Goal: Transaction & Acquisition: Purchase product/service

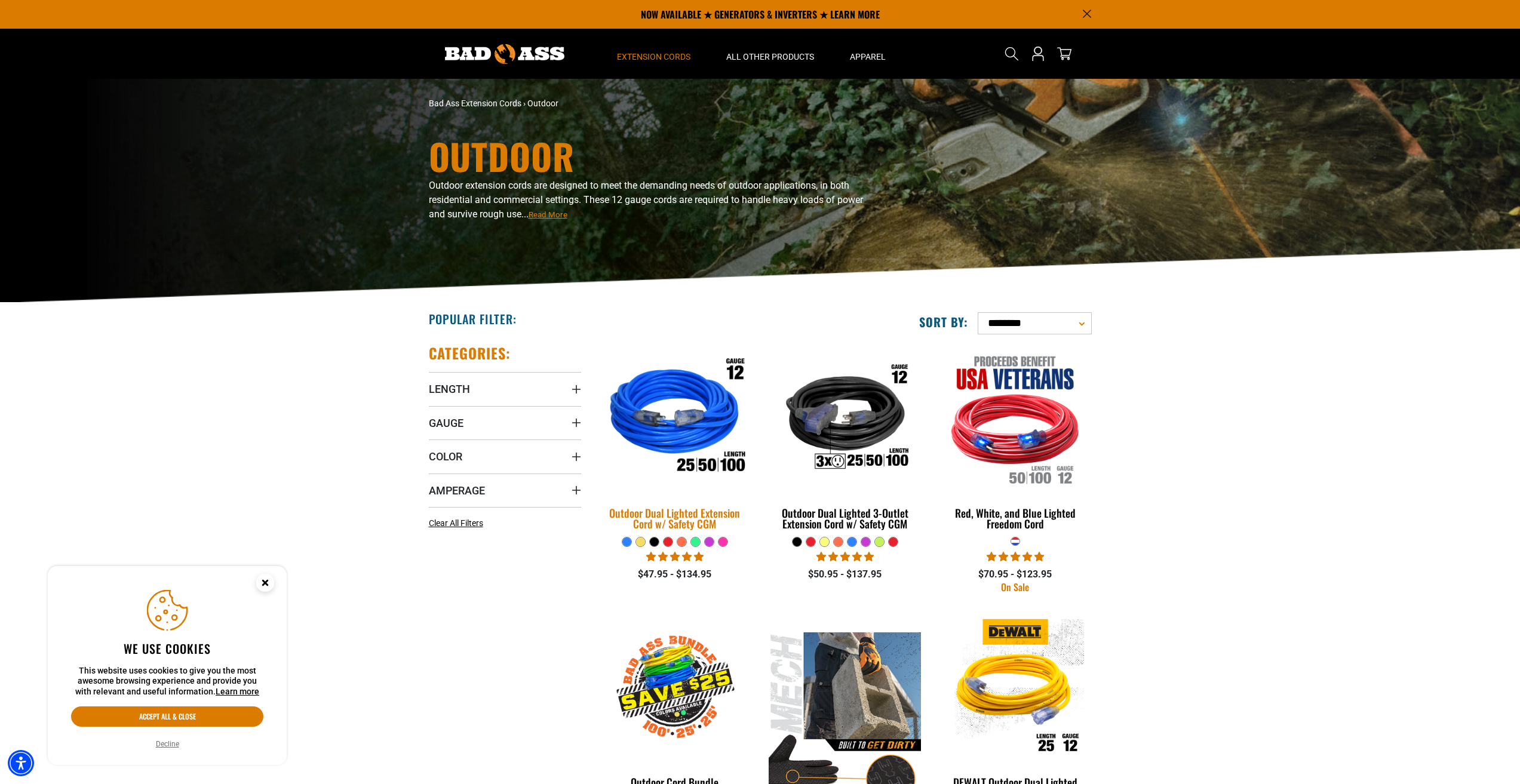
click at [689, 400] on img at bounding box center [675, 418] width 167 height 153
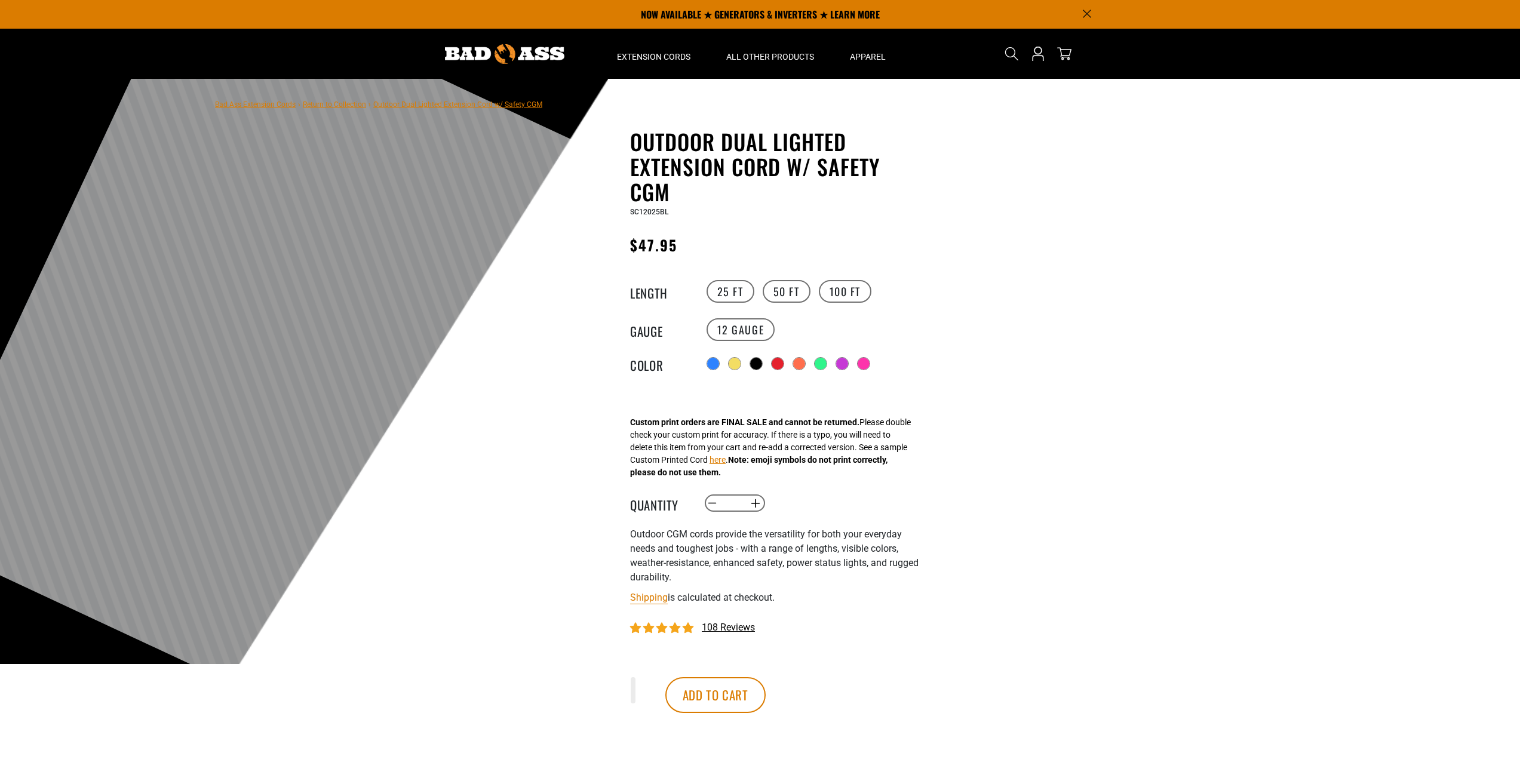
click at [855, 292] on label "100 FT" at bounding box center [845, 291] width 53 height 23
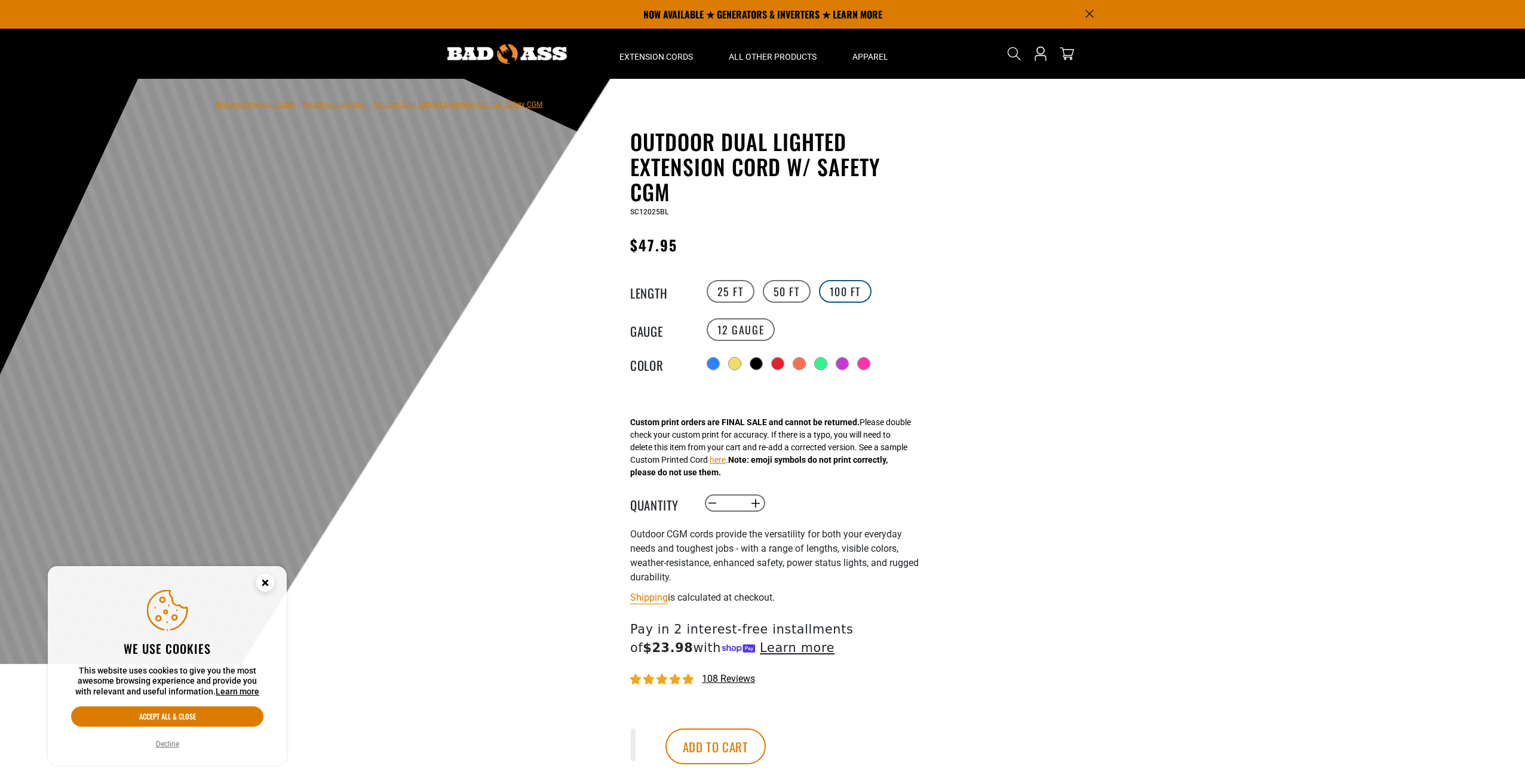
click at [838, 287] on label "100 FT" at bounding box center [846, 291] width 53 height 23
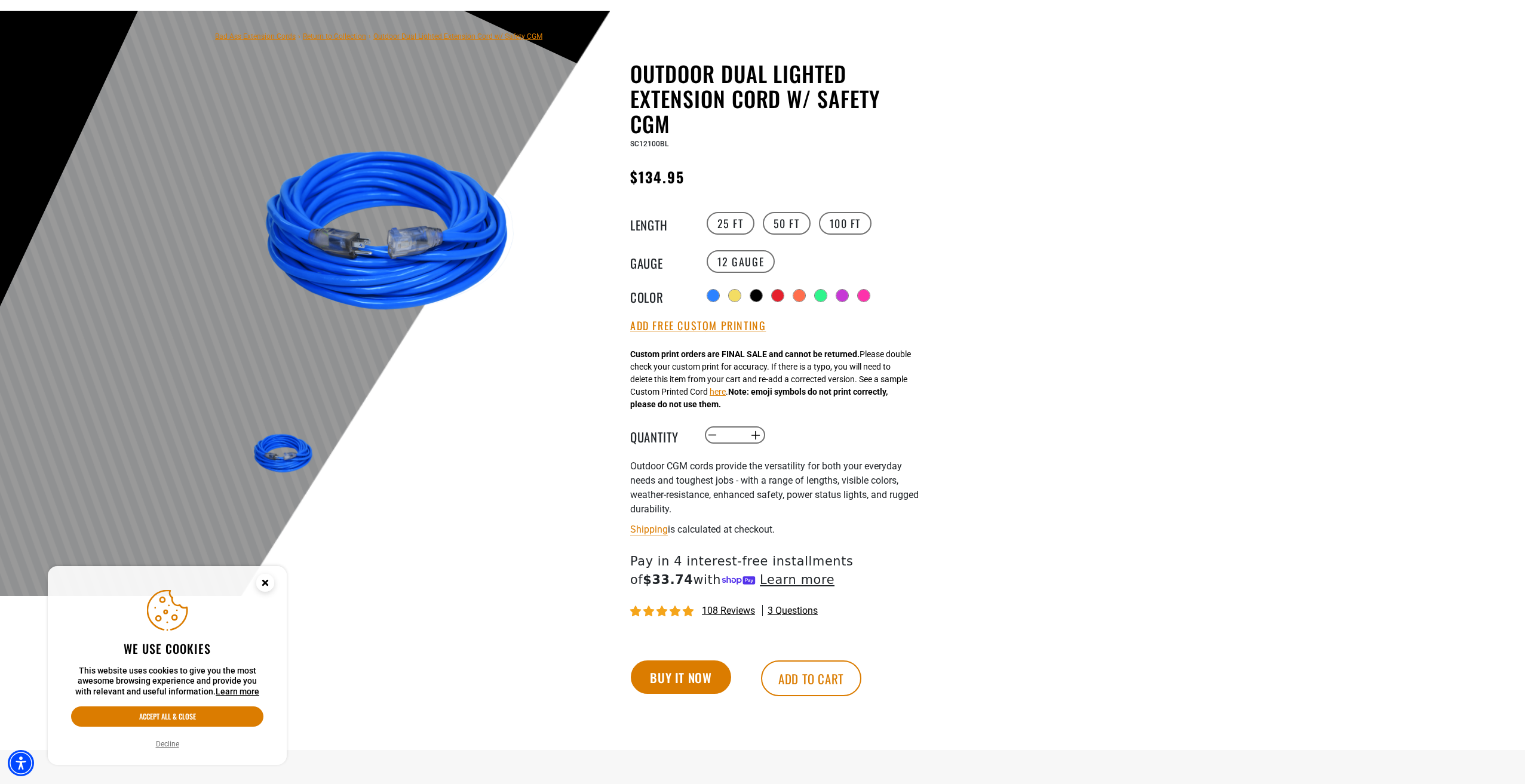
scroll to position [298, 0]
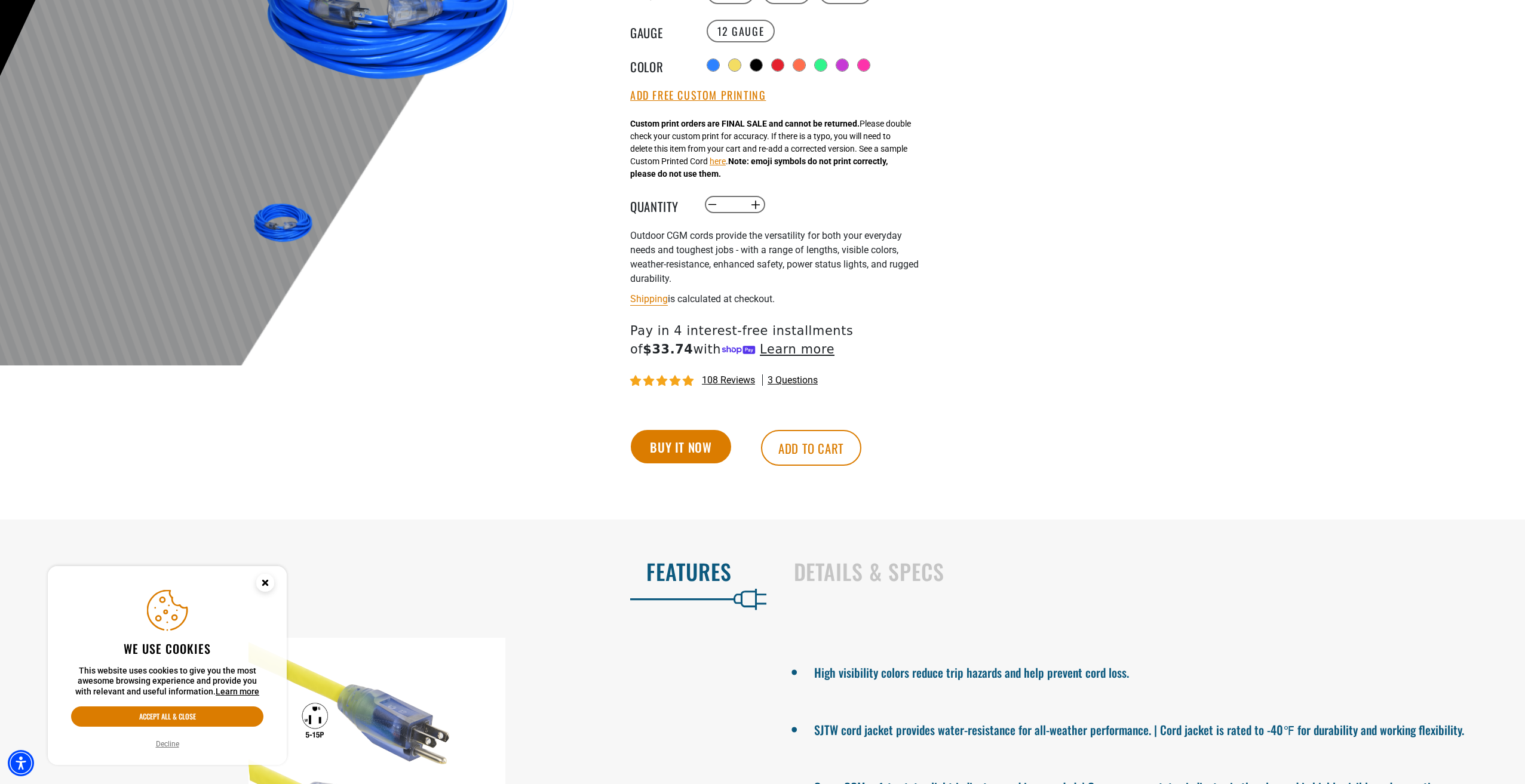
click at [264, 587] on circle "Close this option" at bounding box center [265, 583] width 18 height 18
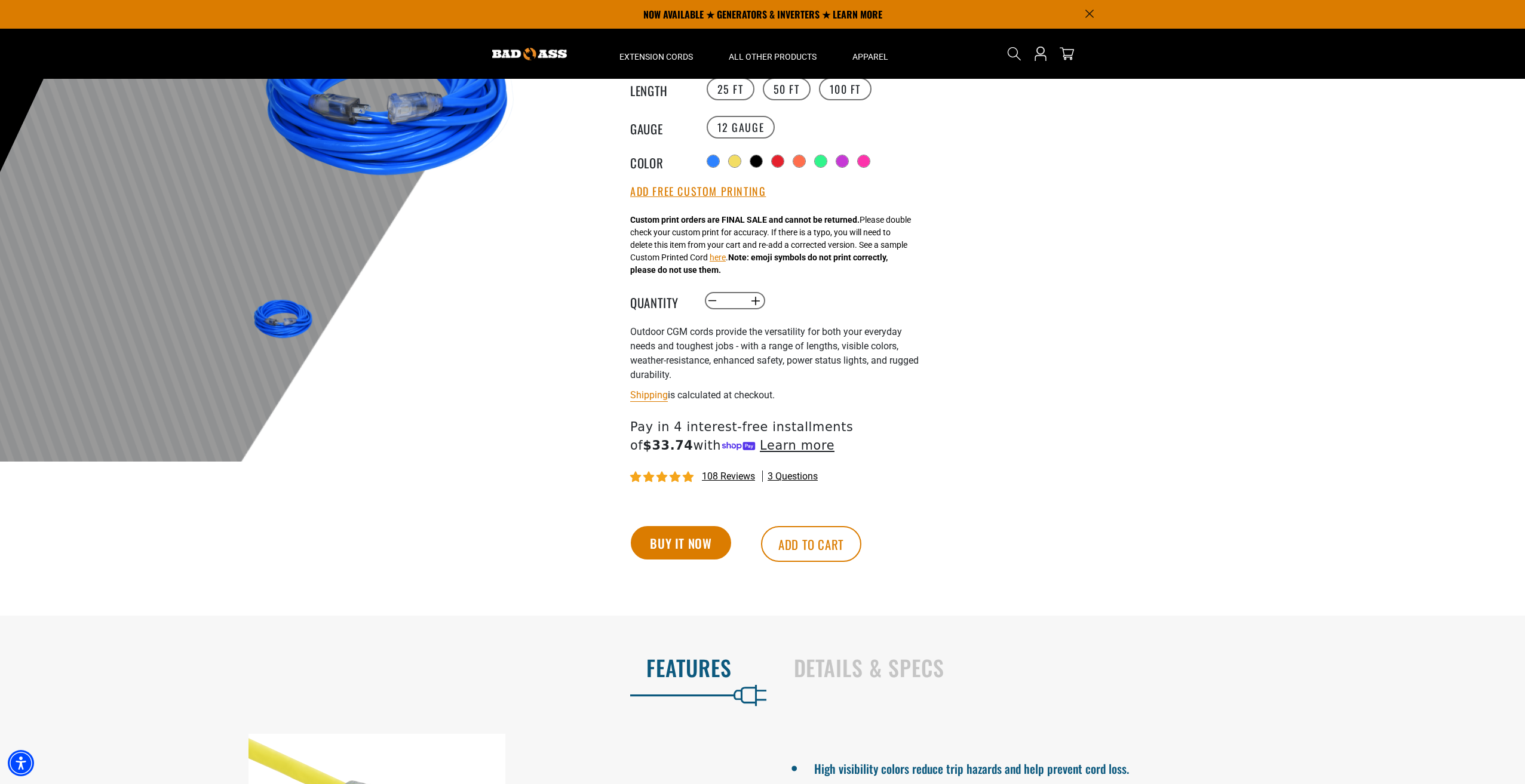
scroll to position [0, 0]
